Goal: Task Accomplishment & Management: Manage account settings

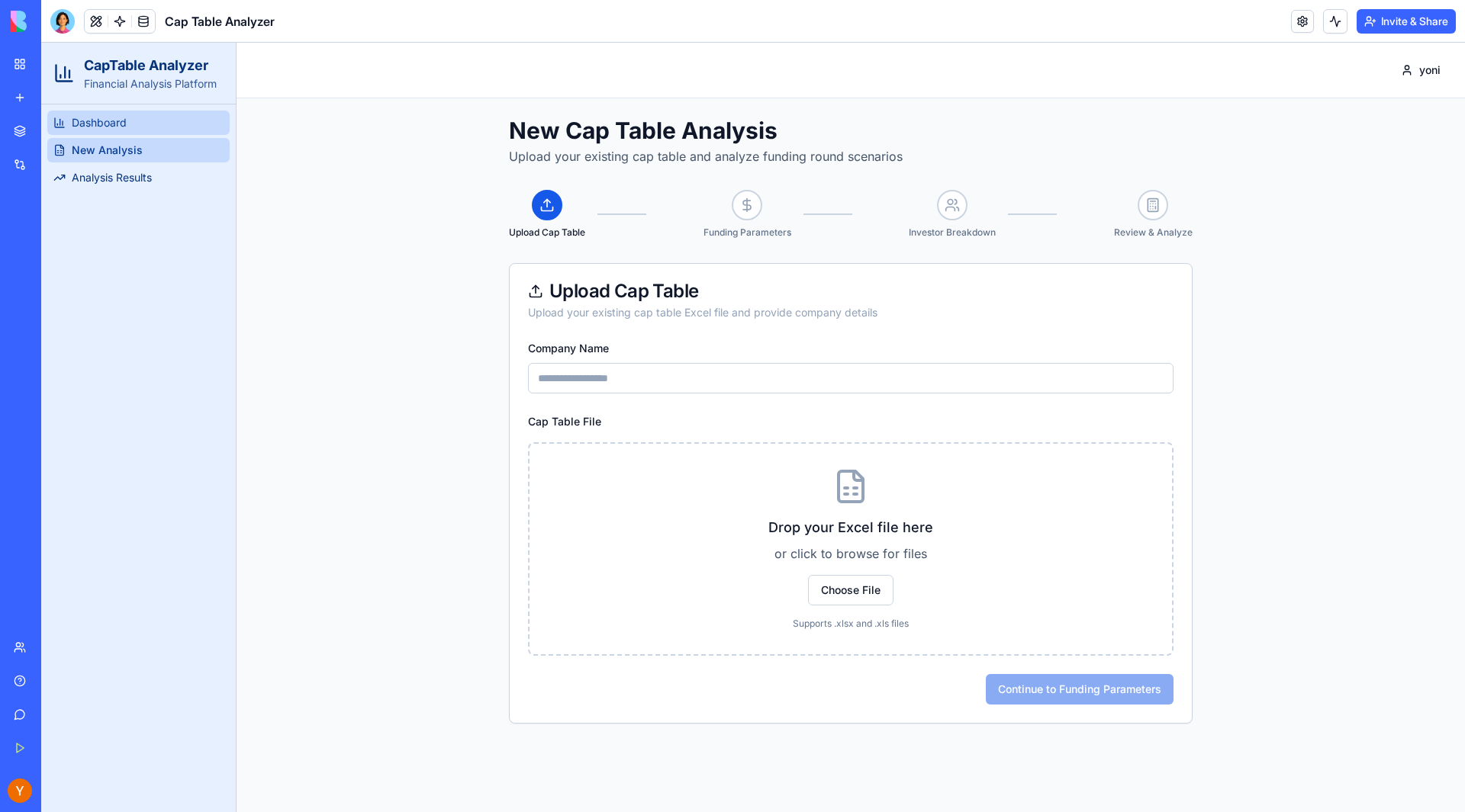
click at [108, 123] on span "Dashboard" at bounding box center [100, 123] width 55 height 15
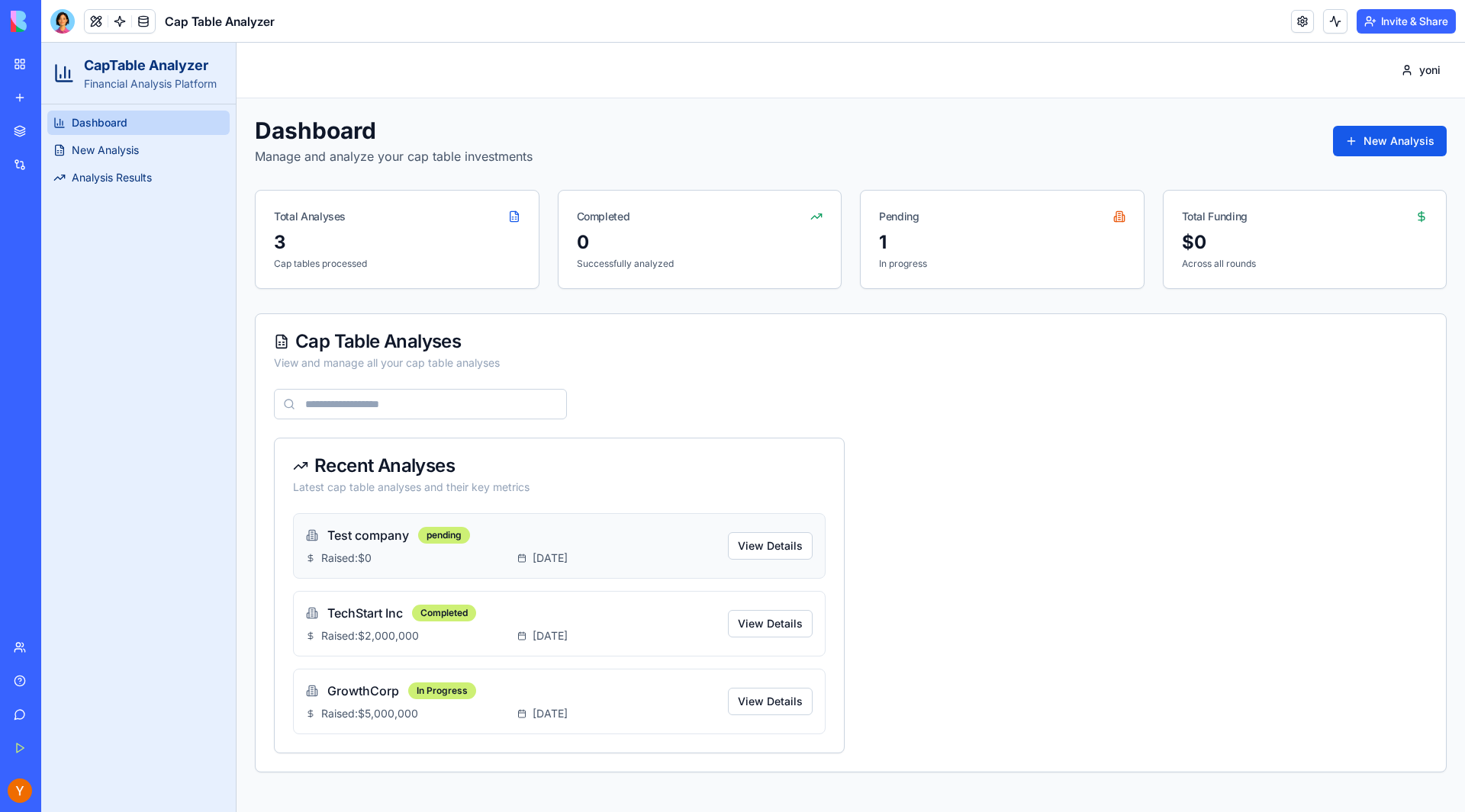
click at [659, 550] on div "Test company pending Raised: $0 [DATE]" at bounding box center [510, 546] width 410 height 40
click at [794, 549] on button "View Details" at bounding box center [770, 546] width 85 height 28
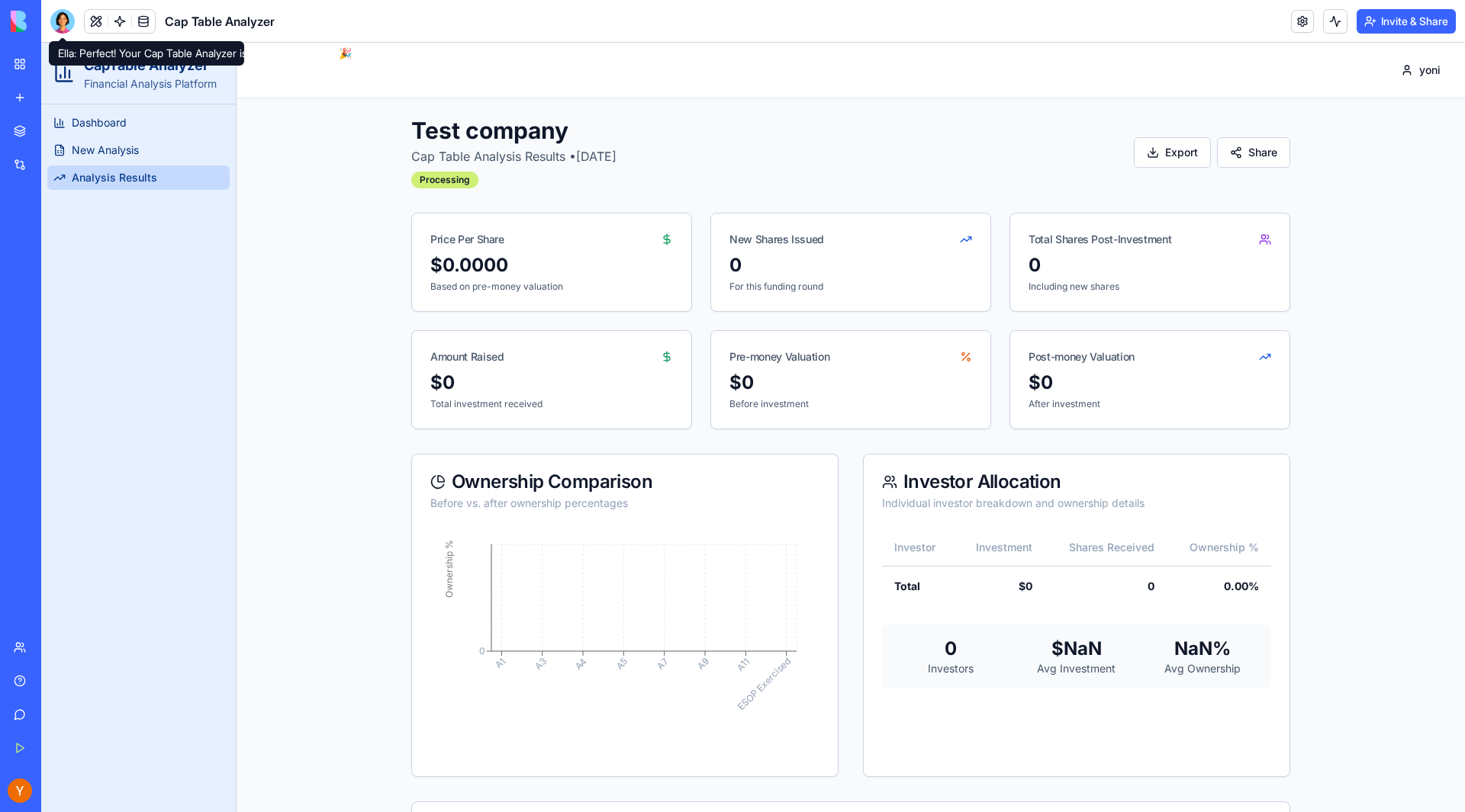
click at [55, 12] on div at bounding box center [63, 21] width 25 height 25
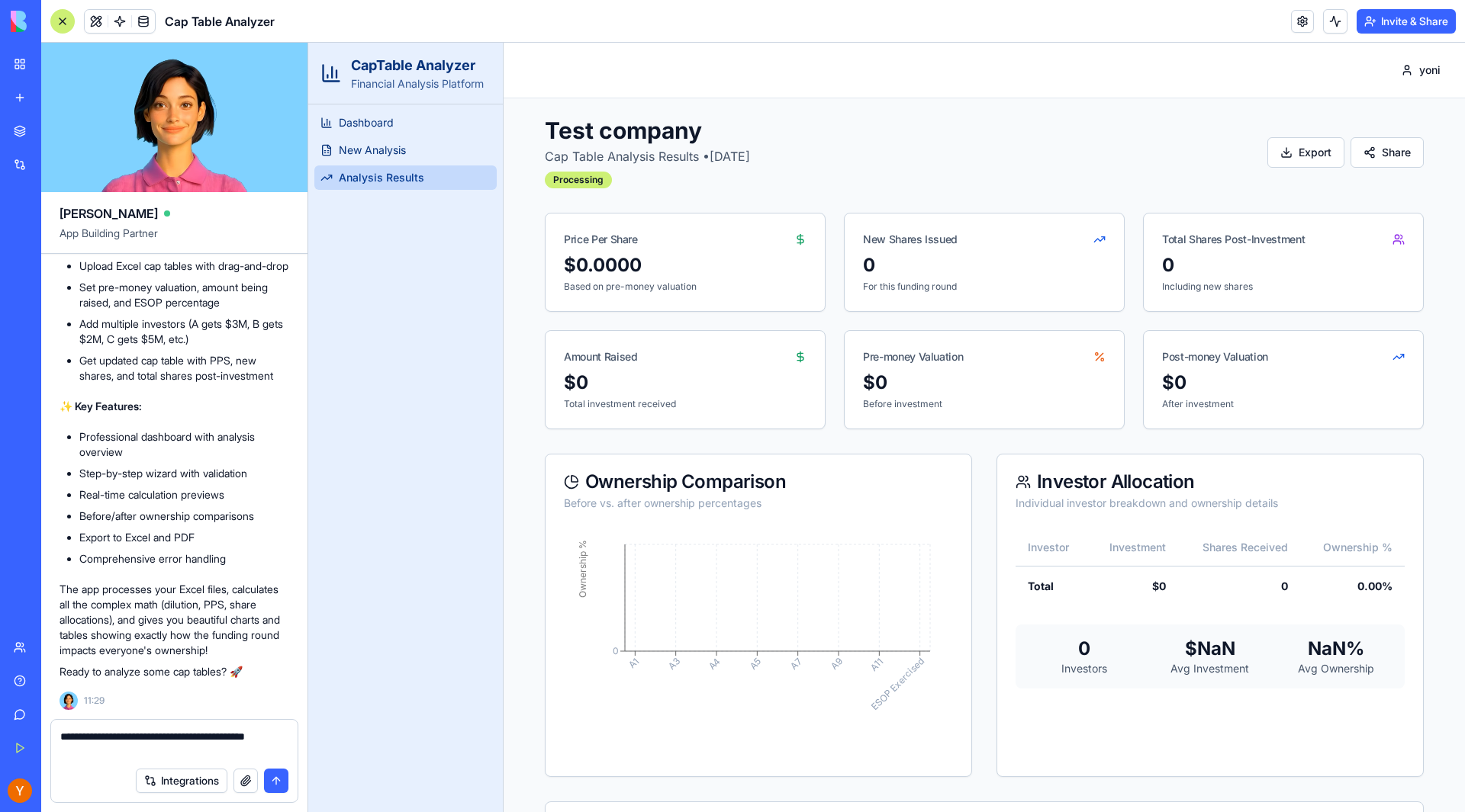
type textarea "**********"
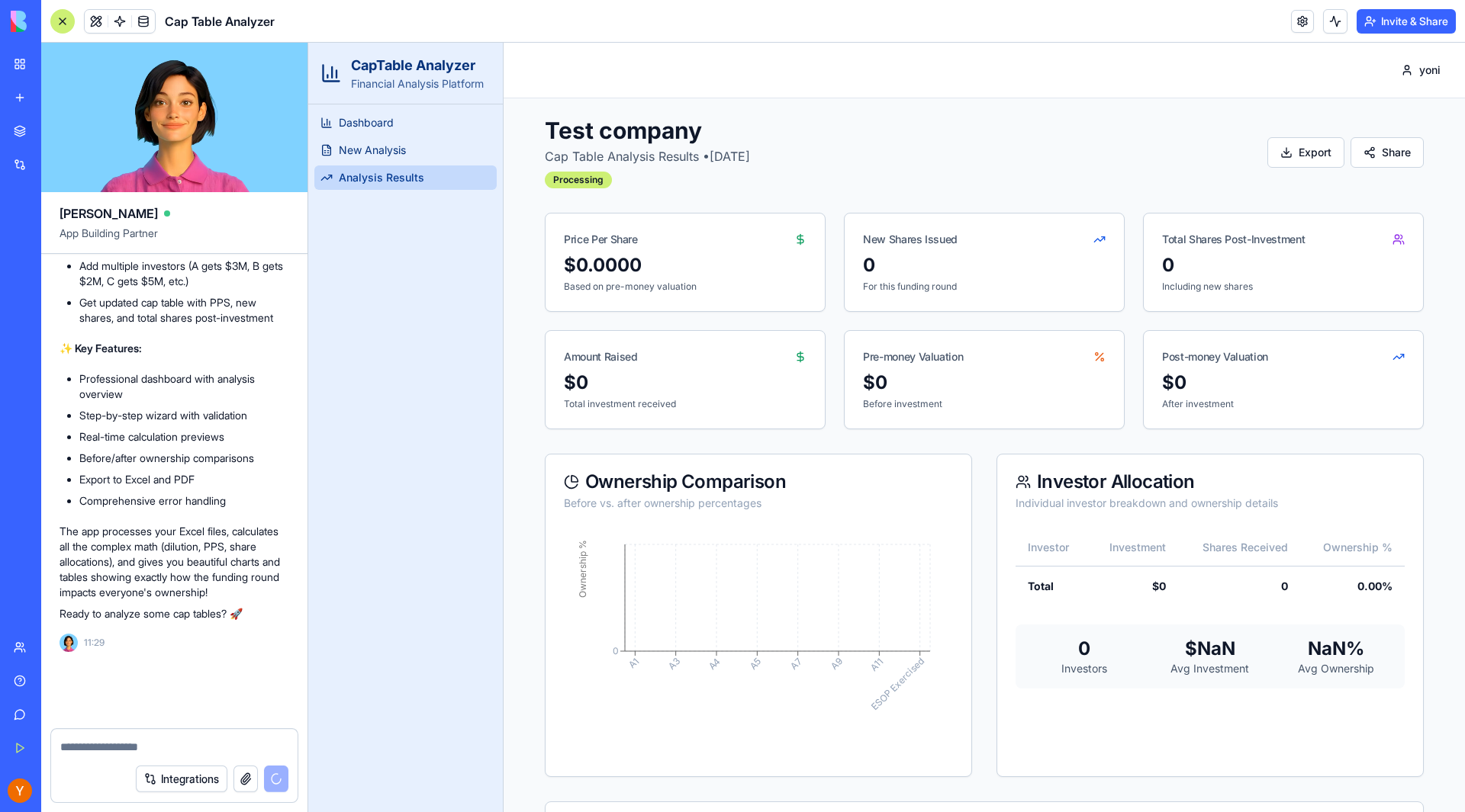
scroll to position [1991, 0]
